Goal: Task Accomplishment & Management: Manage account settings

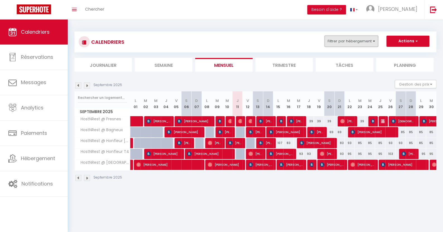
click at [371, 42] on button "Filtrer par hébergement" at bounding box center [352, 41] width 54 height 11
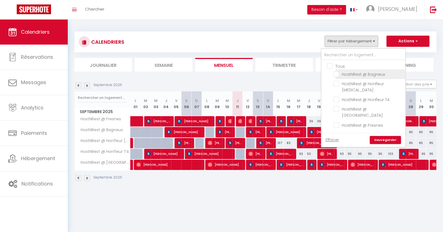
click at [354, 76] on input "HostNRest @ Bagneux" at bounding box center [369, 74] width 70 height 6
checkbox input "true"
checkbox input "false"
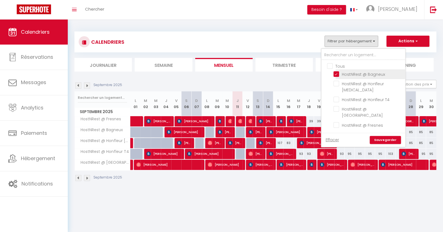
checkbox input "false"
click at [383, 136] on link "Sauvegarder" at bounding box center [385, 140] width 31 height 8
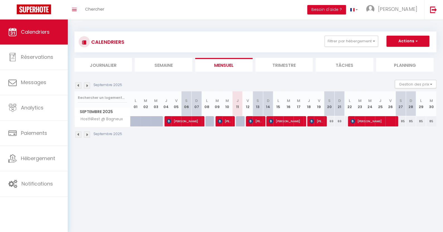
click at [81, 86] on img at bounding box center [78, 86] width 6 height 6
